Goal: Transaction & Acquisition: Purchase product/service

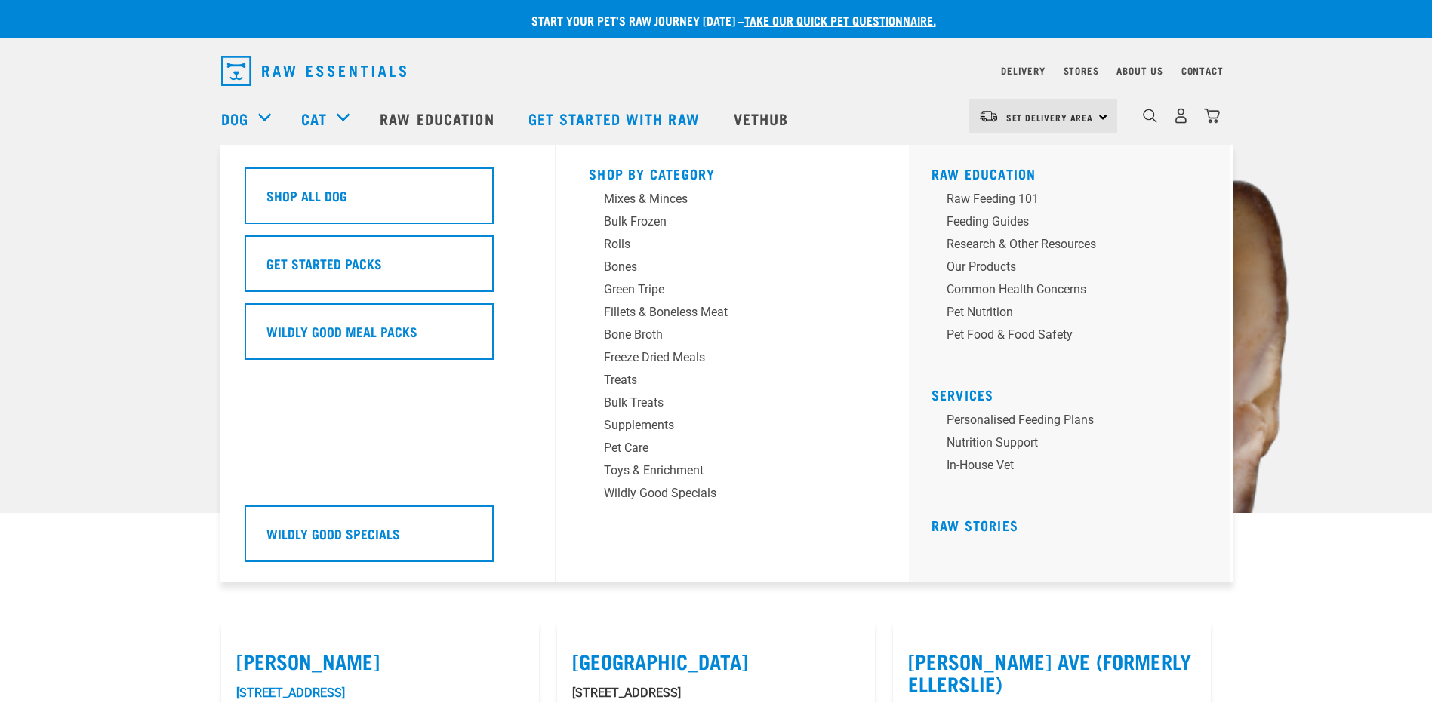
click at [270, 119] on div "Dog" at bounding box center [253, 118] width 65 height 60
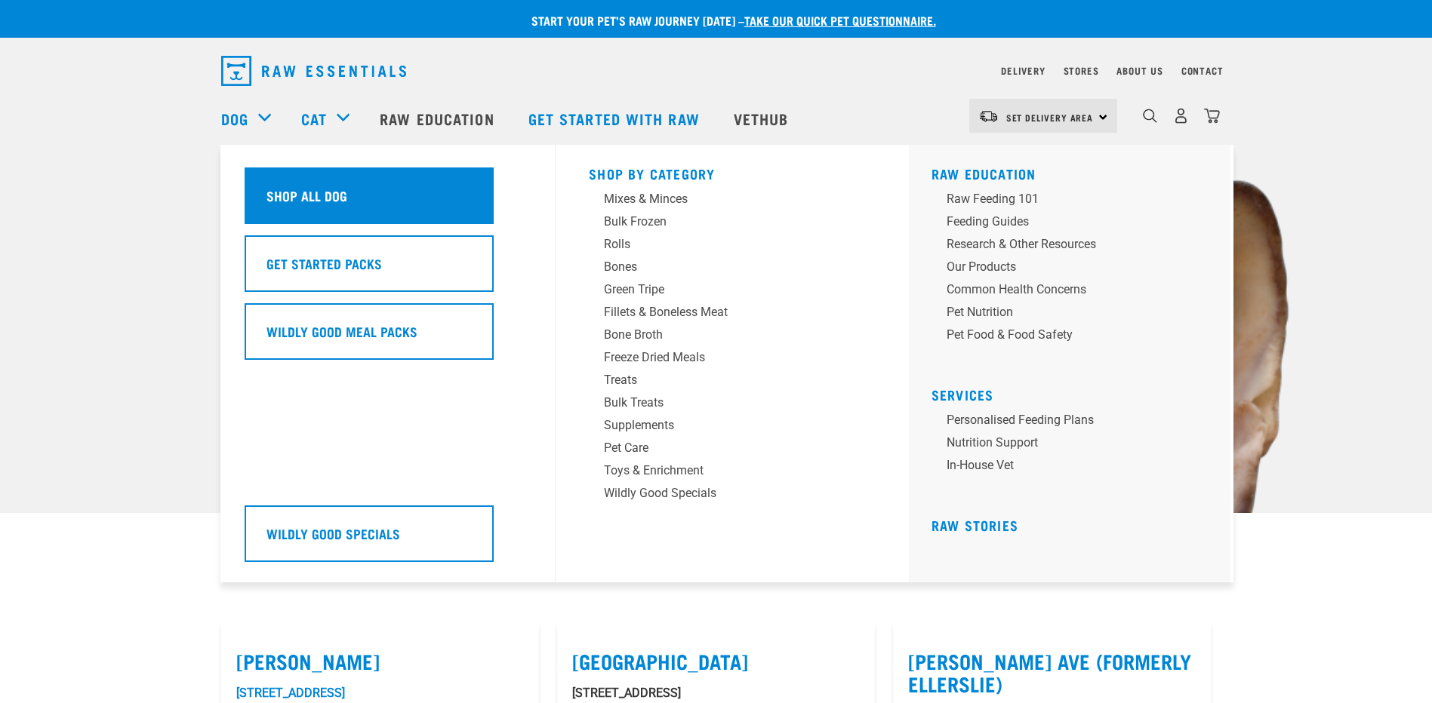
click at [314, 191] on h5 "Shop All Dog" at bounding box center [306, 196] width 81 height 20
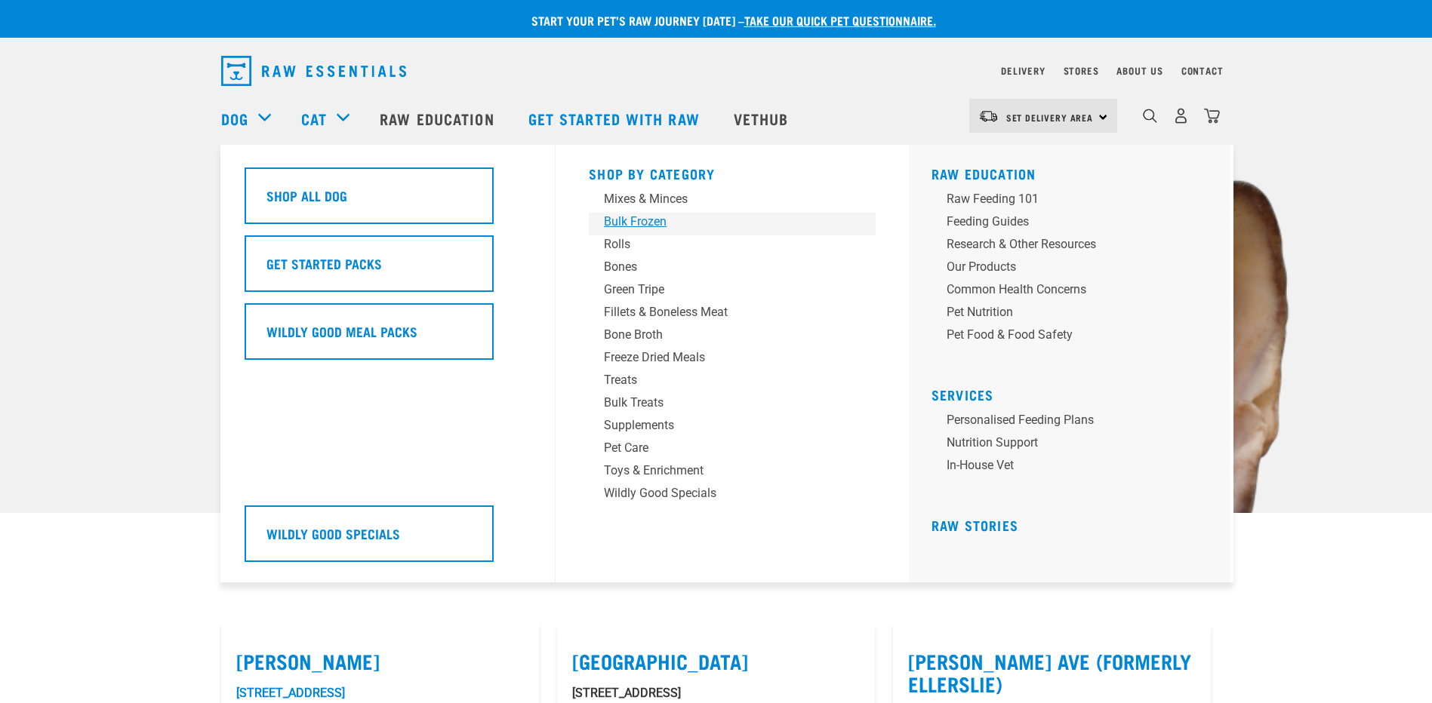
click at [667, 220] on div "Bulk Frozen" at bounding box center [721, 222] width 235 height 18
click at [660, 222] on div "Bulk Frozen" at bounding box center [721, 222] width 235 height 18
click at [643, 217] on div "Bulk Frozen" at bounding box center [721, 222] width 235 height 18
click at [636, 223] on div "Bulk Frozen" at bounding box center [721, 222] width 235 height 18
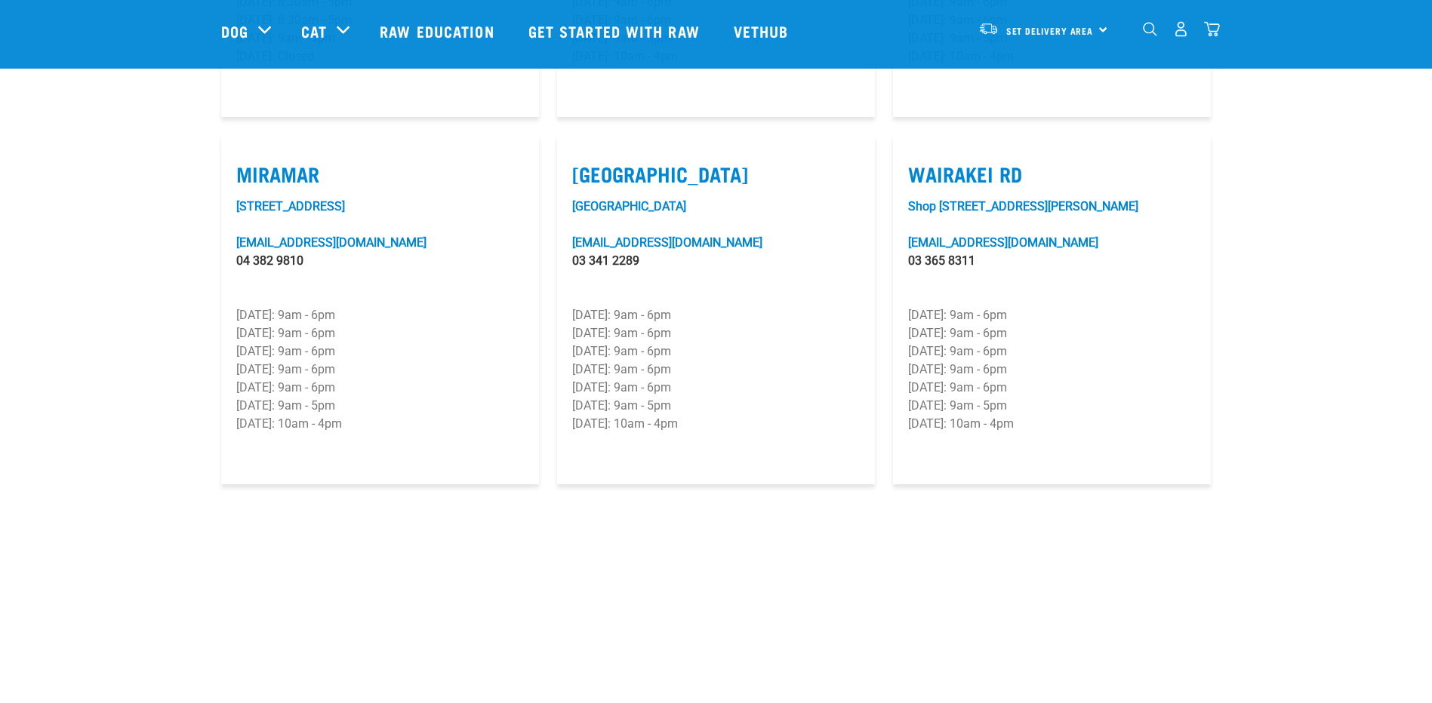
scroll to position [2113, 0]
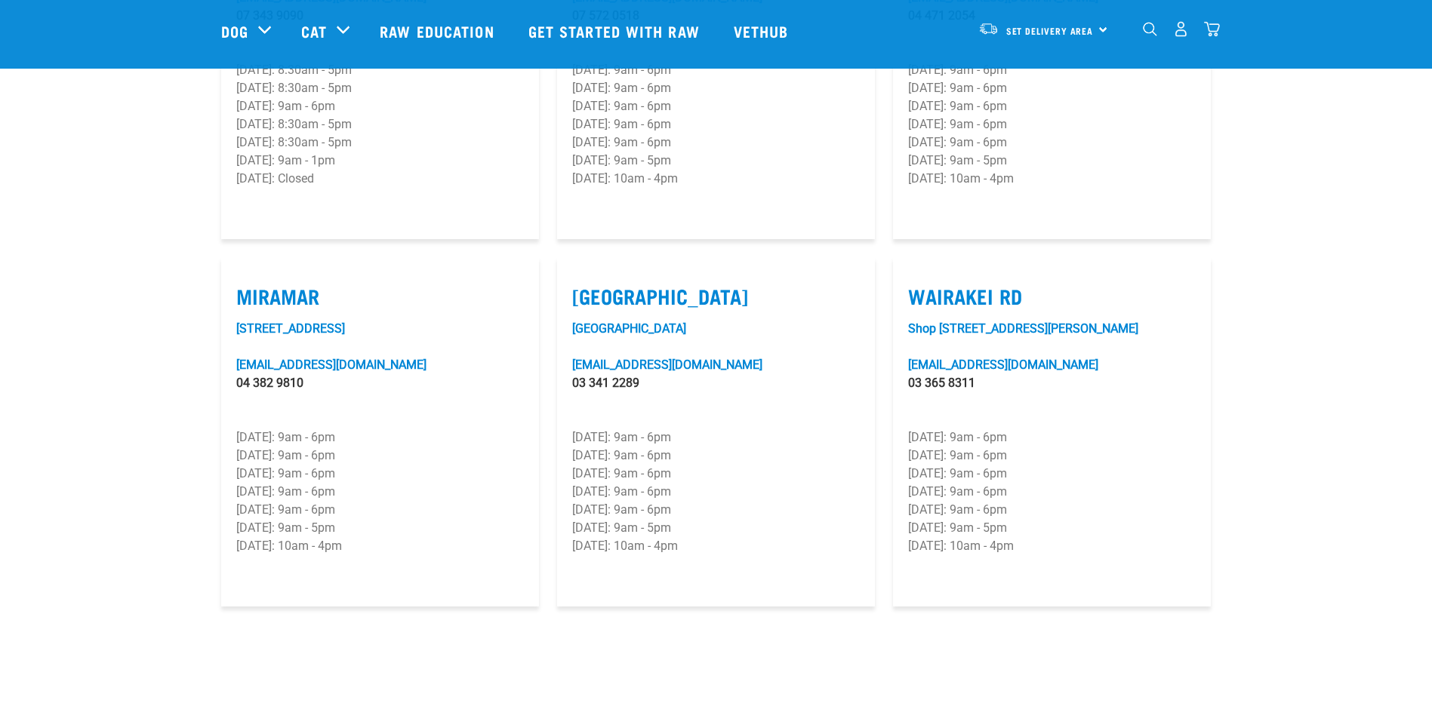
click at [616, 285] on label "Tower Junction" at bounding box center [716, 296] width 288 height 23
click at [582, 272] on input "Tower Junction" at bounding box center [577, 277] width 10 height 10
click at [618, 285] on label "Tower Junction" at bounding box center [716, 296] width 288 height 23
click at [582, 272] on input "Tower Junction" at bounding box center [577, 277] width 10 height 10
checkbox input "false"
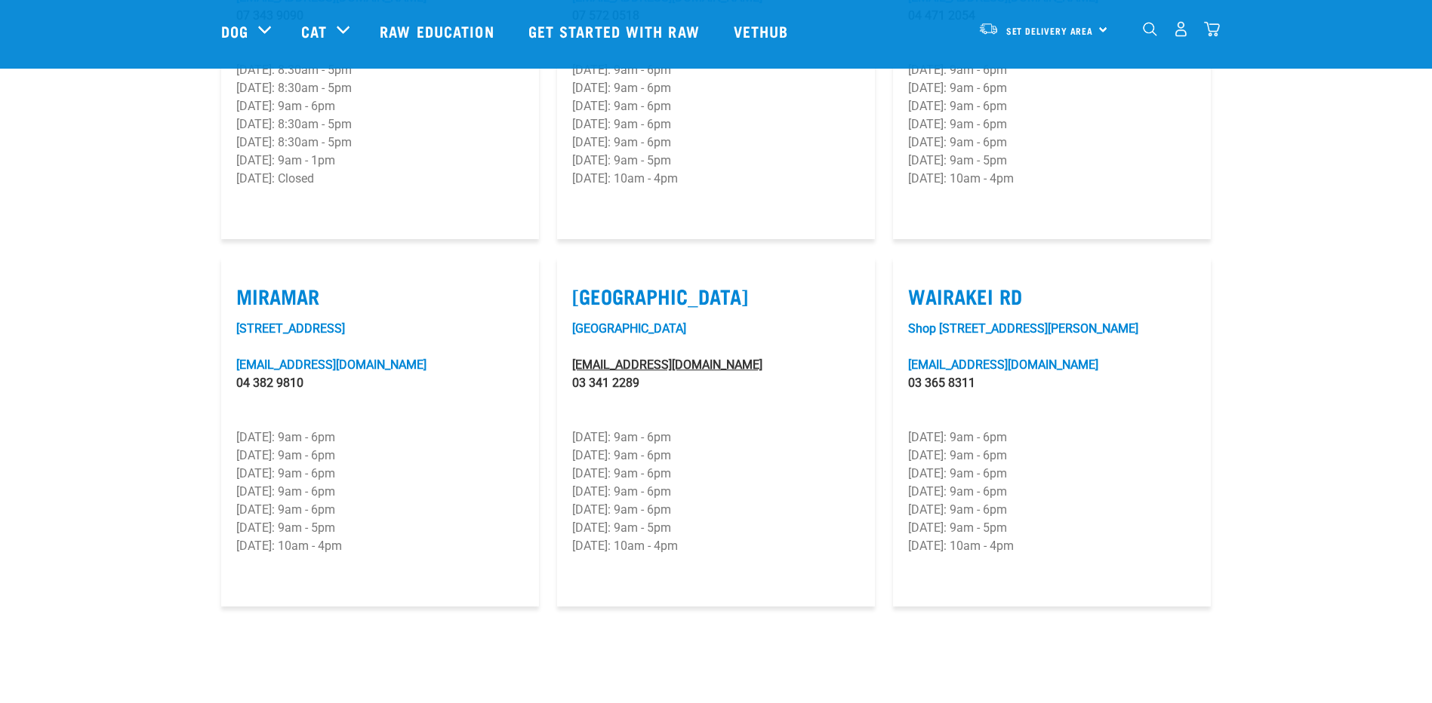
click at [612, 358] on link "towerjunction@rawessentials.co.nz" at bounding box center [667, 365] width 190 height 14
click at [608, 447] on p "Tuesday: 9am - 6pm" at bounding box center [716, 456] width 288 height 18
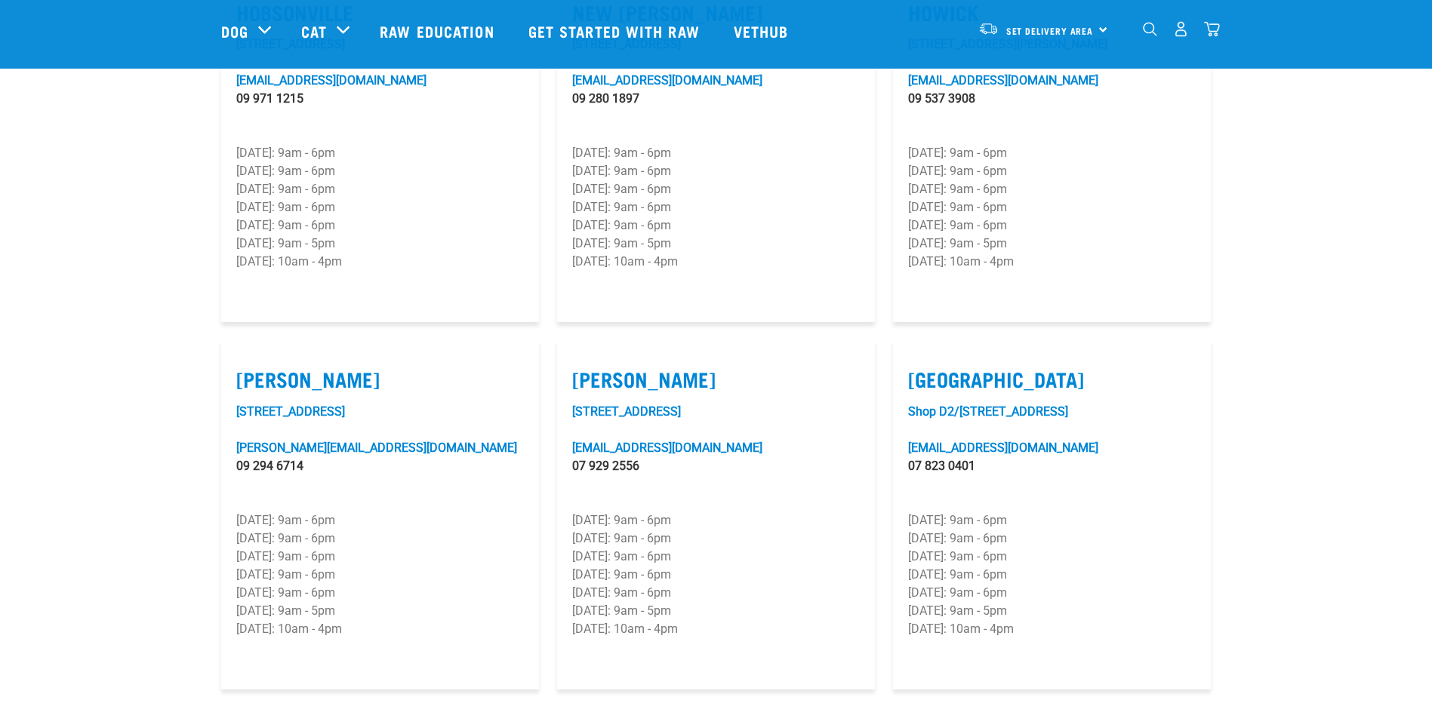
scroll to position [843, 0]
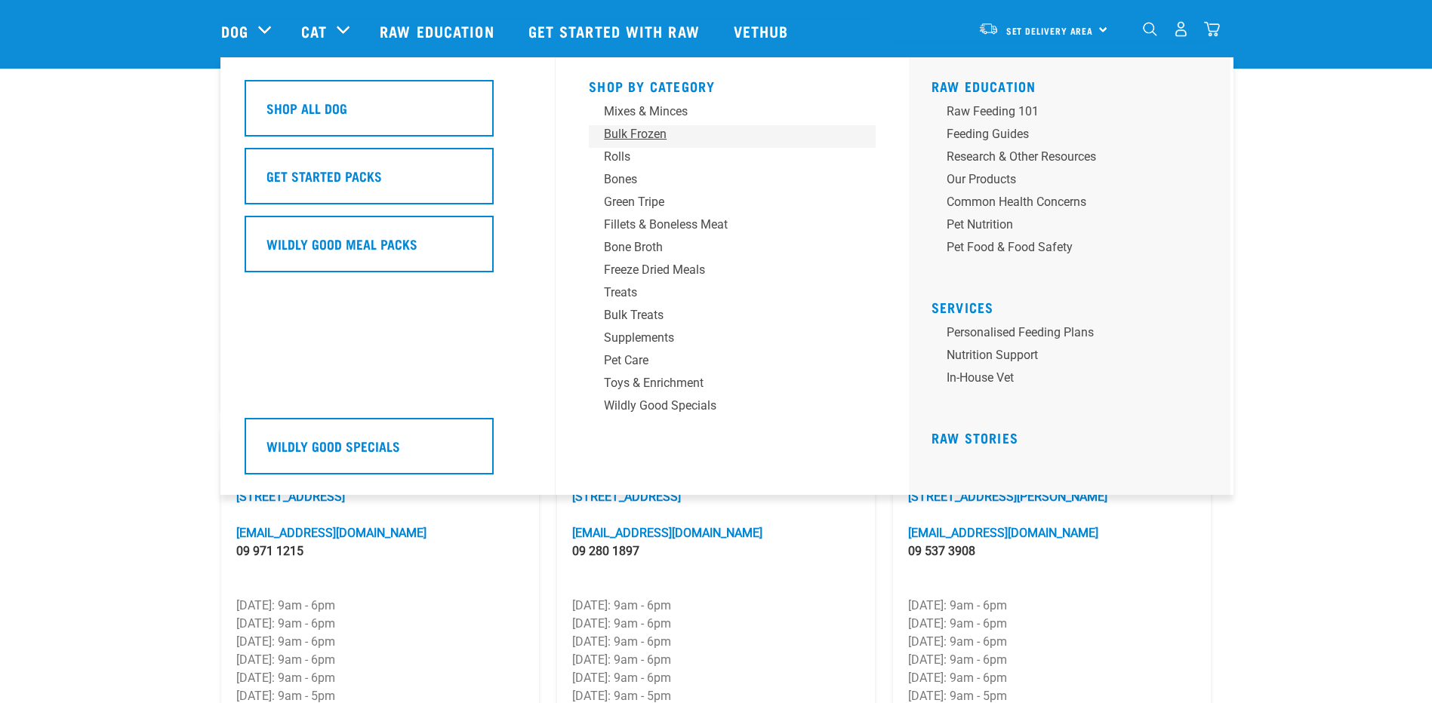
click at [632, 136] on div "Bulk Frozen" at bounding box center [721, 134] width 235 height 18
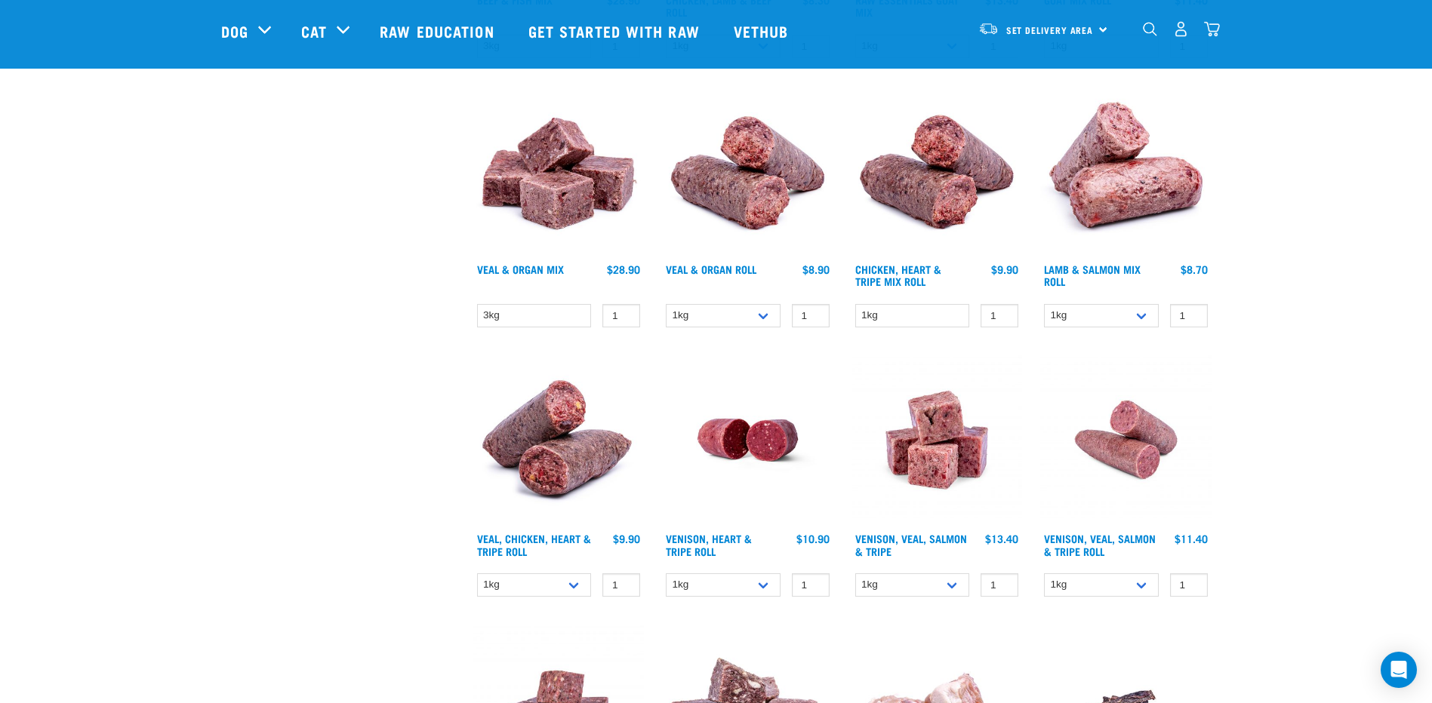
scroll to position [604, 0]
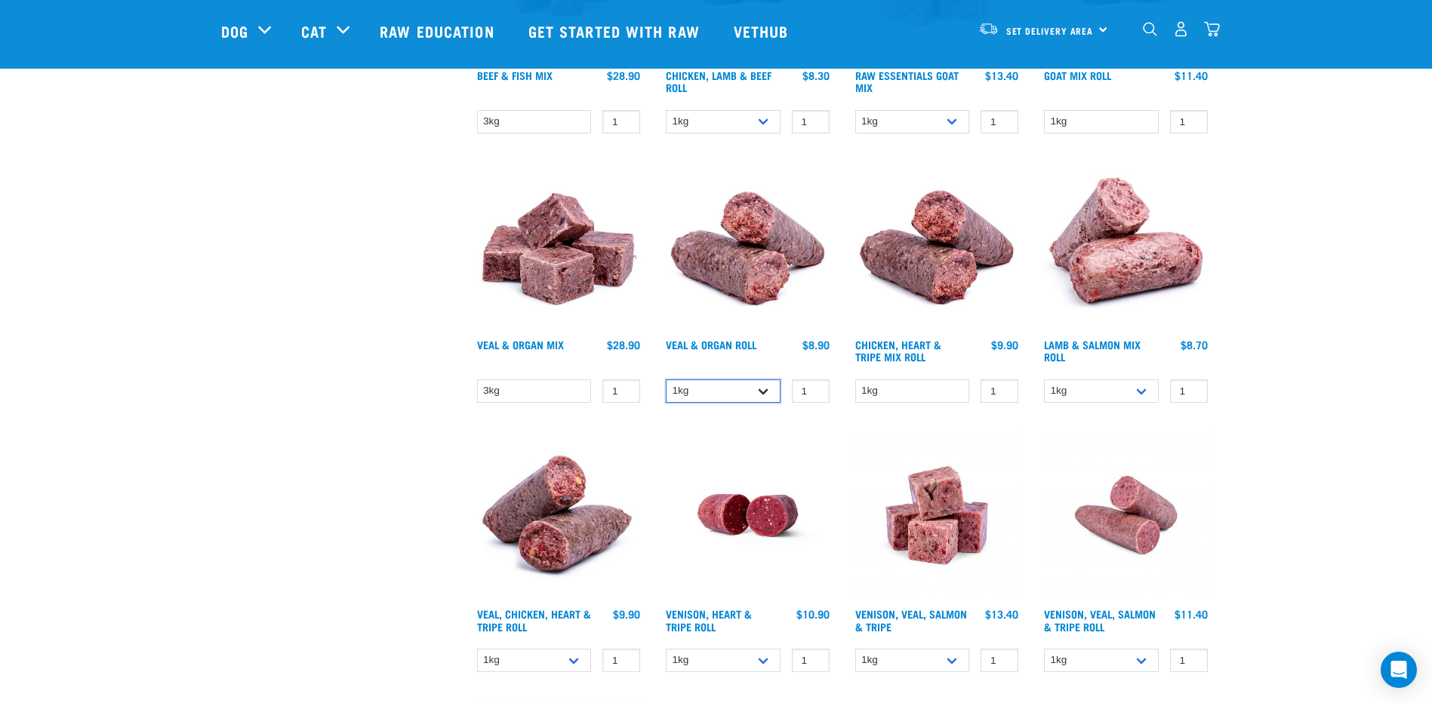
click at [767, 395] on select "1kg Bulk (10kg)" at bounding box center [723, 391] width 115 height 23
select select "920"
click at [666, 380] on select "1kg Bulk (10kg)" at bounding box center [723, 391] width 115 height 23
click at [575, 389] on select "3kg" at bounding box center [534, 391] width 115 height 23
click at [517, 392] on select "3kg" at bounding box center [534, 391] width 115 height 23
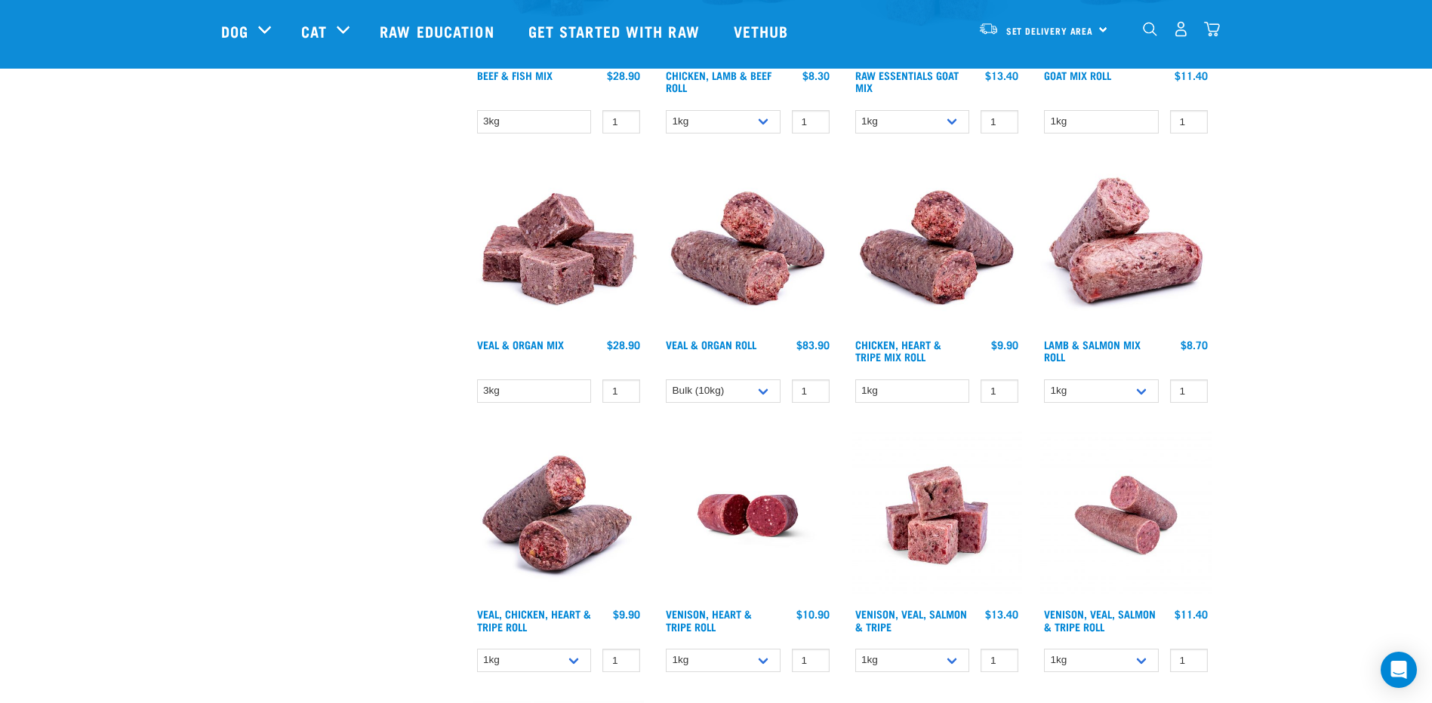
click at [436, 379] on div "× Filter products Pet Type Dog Cat Experience New Raw Feeder Experienced Raw Fe…" at bounding box center [338, 640] width 252 height 2385
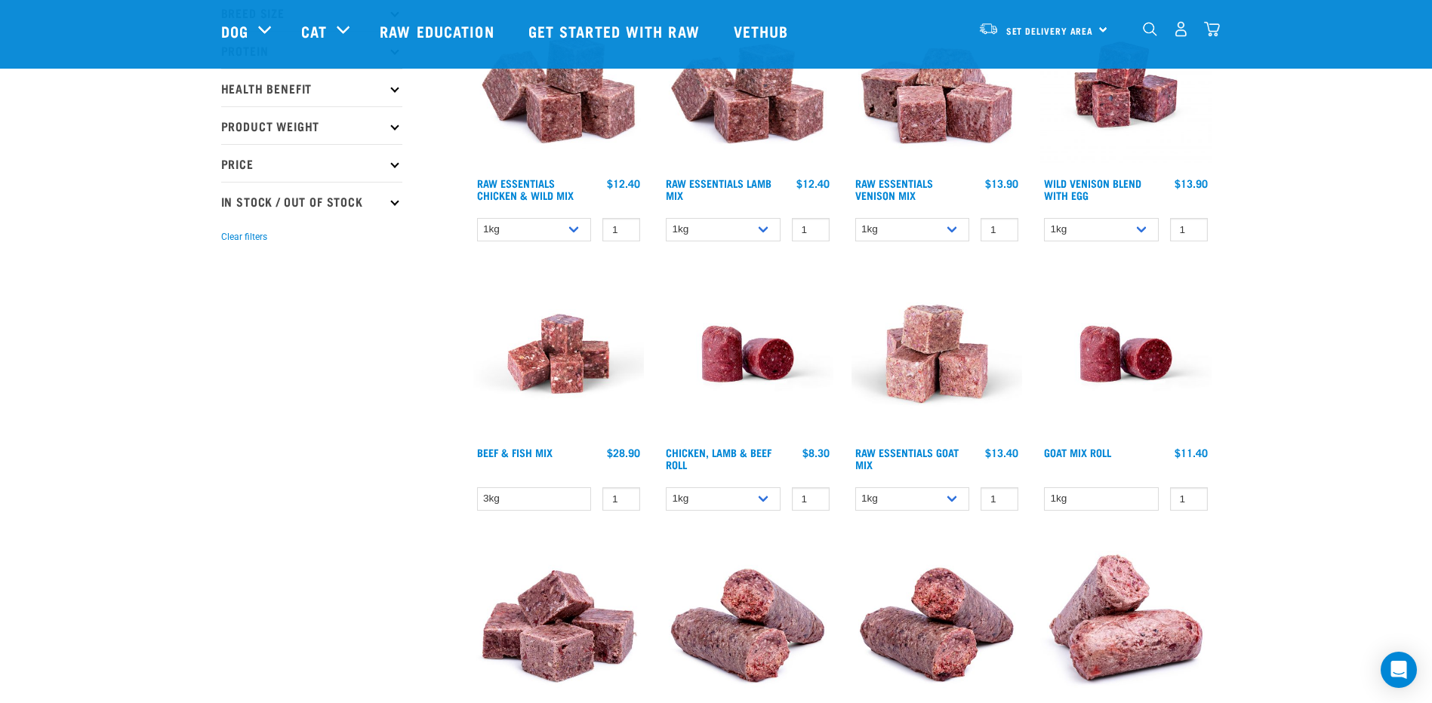
scroll to position [151, 0]
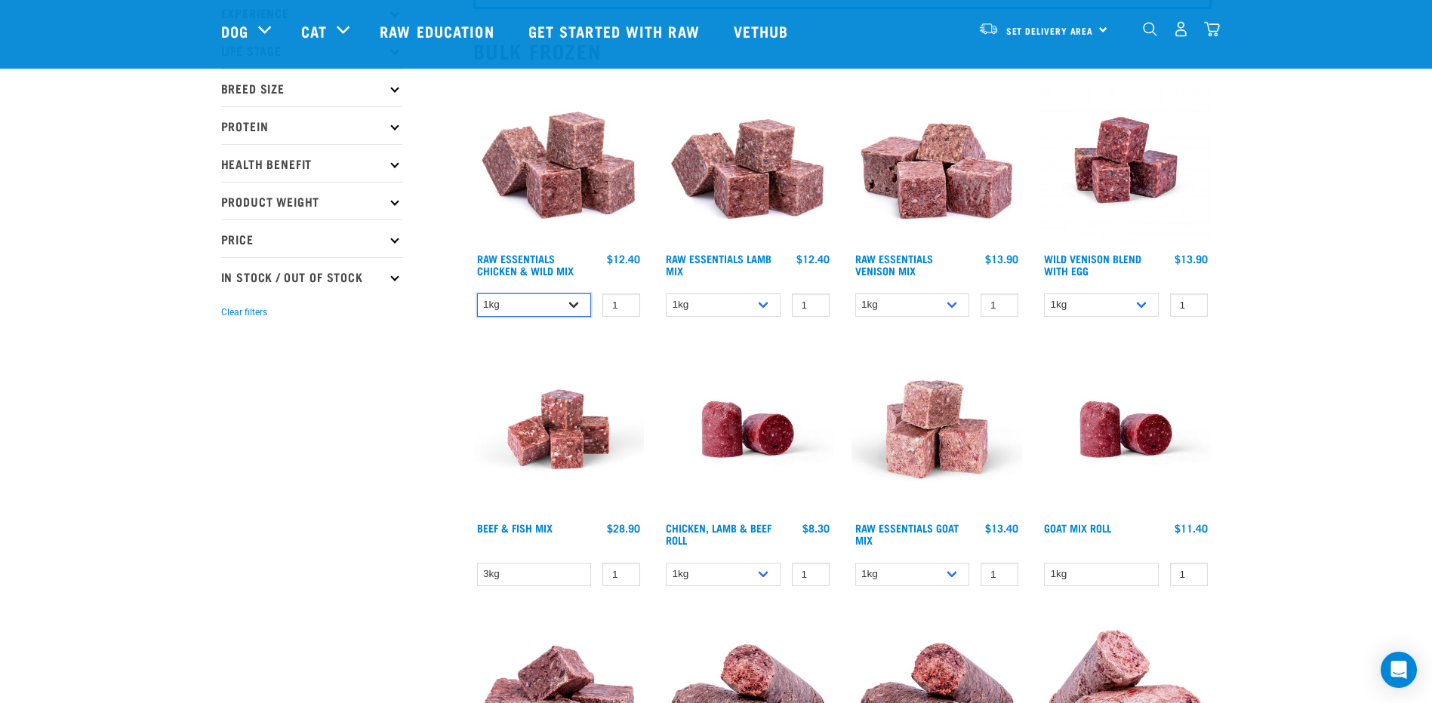
click at [570, 306] on select "1kg 3kg Bulk (20kg)" at bounding box center [534, 305] width 115 height 23
click at [773, 307] on select "1kg 3kg Bulk (10kg)" at bounding box center [723, 305] width 115 height 23
select select "758"
click at [666, 294] on select "1kg 3kg Bulk (10kg)" at bounding box center [723, 305] width 115 height 23
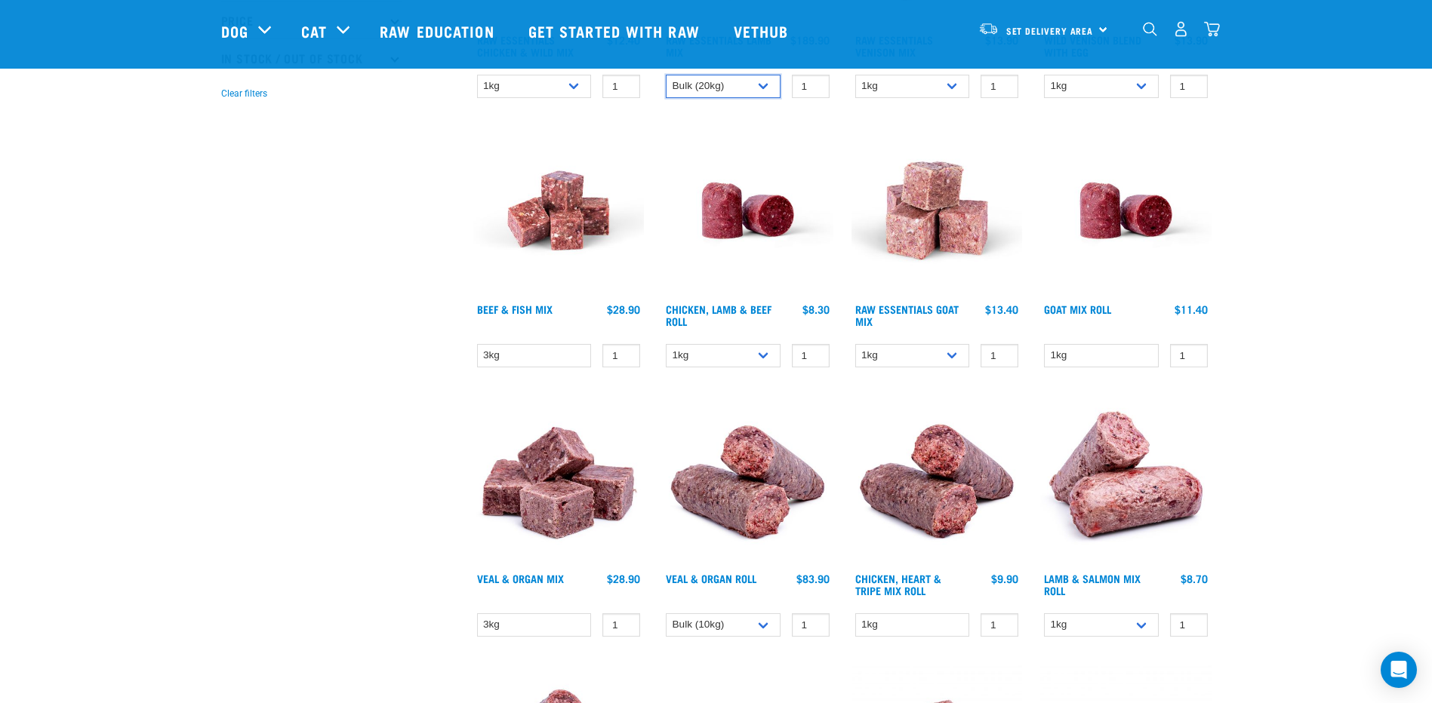
scroll to position [377, 0]
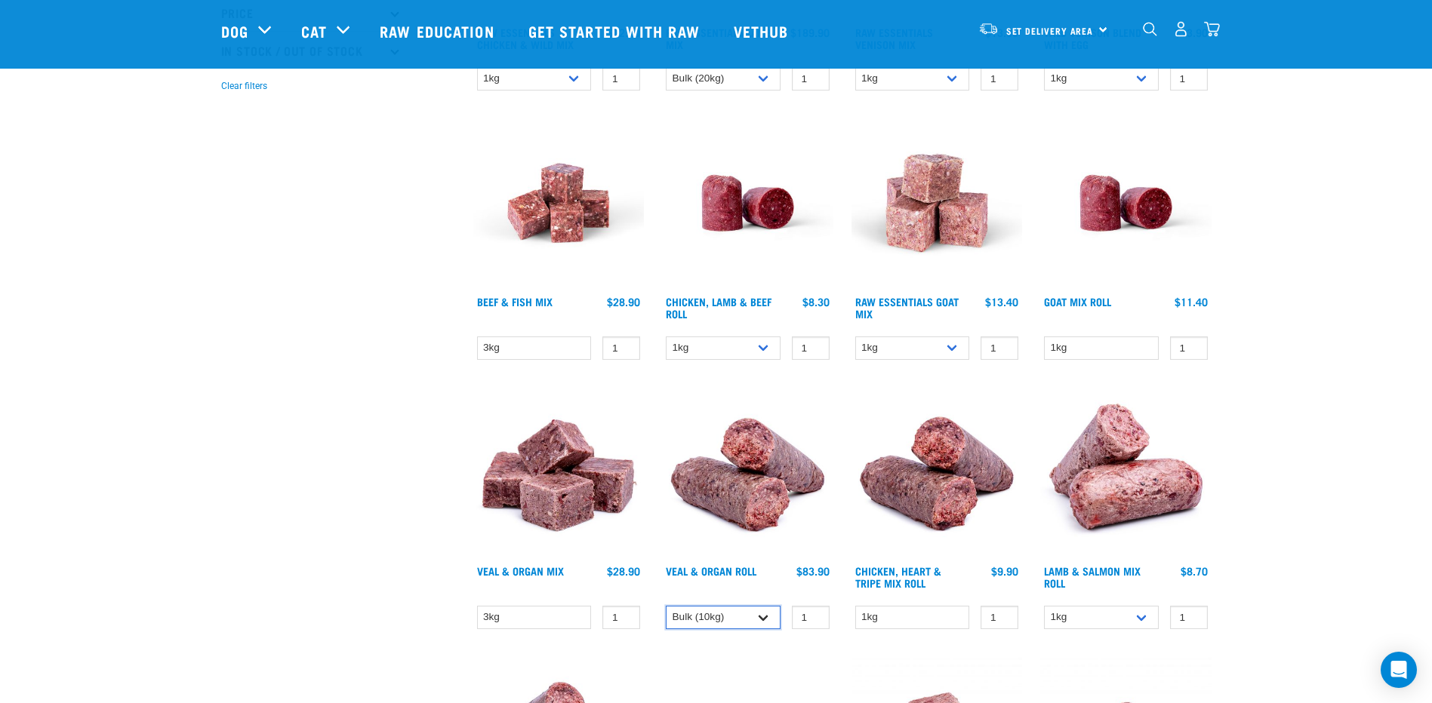
click at [762, 614] on select "1kg Bulk (10kg)" at bounding box center [723, 617] width 115 height 23
click at [583, 615] on select "3kg" at bounding box center [534, 617] width 115 height 23
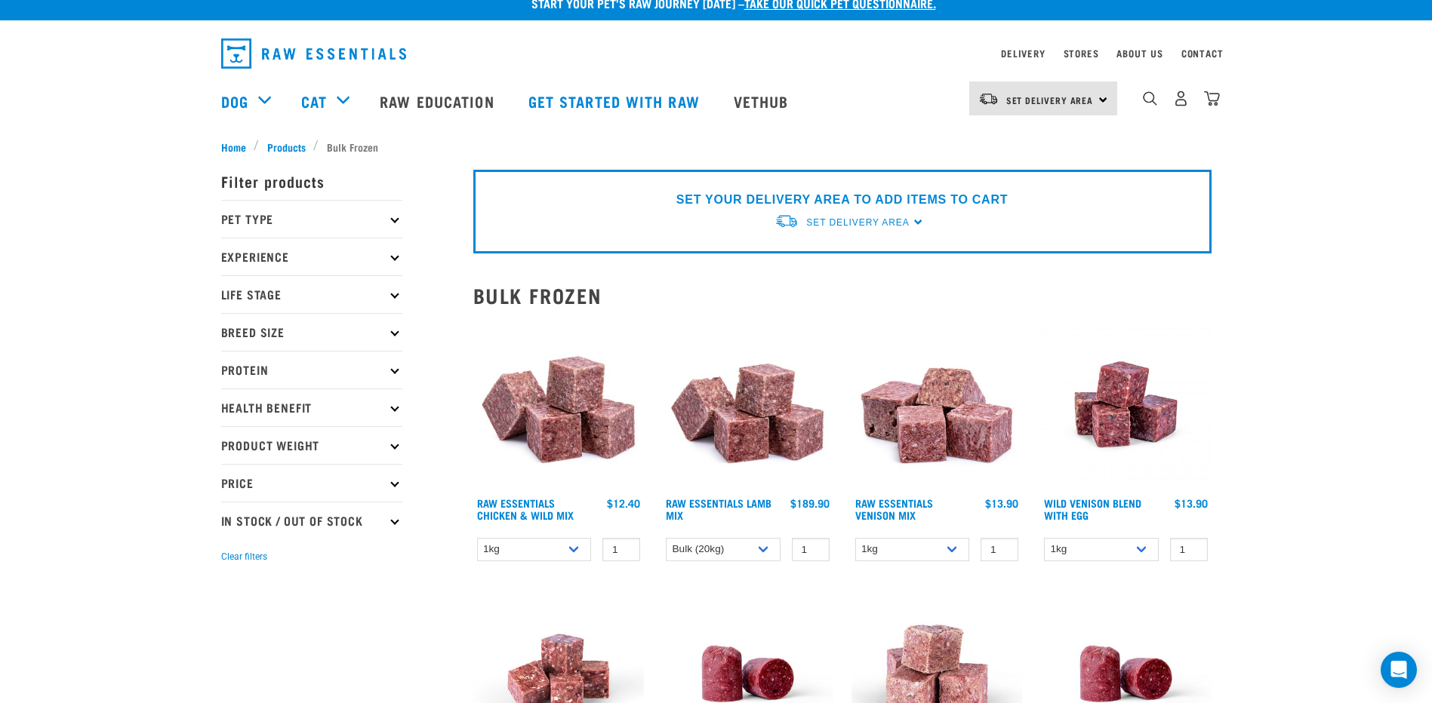
scroll to position [0, 0]
